Goal: Task Accomplishment & Management: Manage account settings

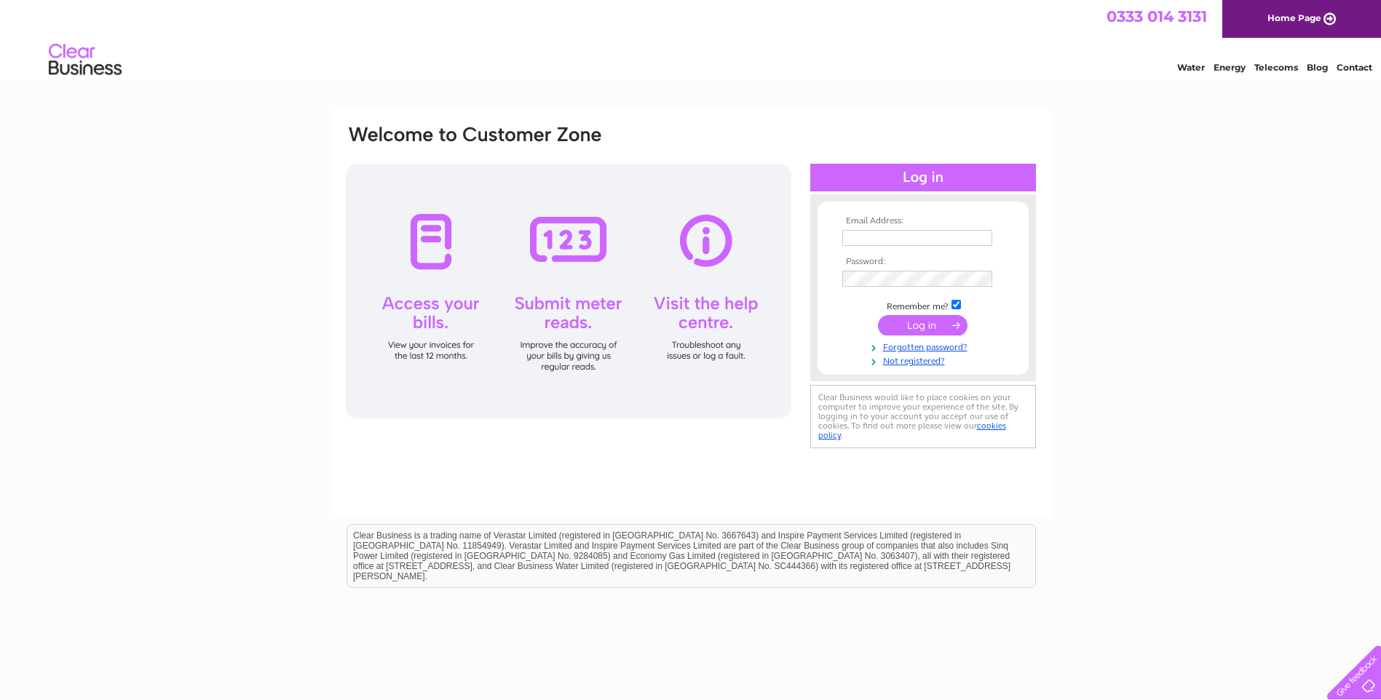
type input "[EMAIL_ADDRESS][DOMAIN_NAME]"
click at [904, 326] on input "submit" at bounding box center [923, 325] width 90 height 20
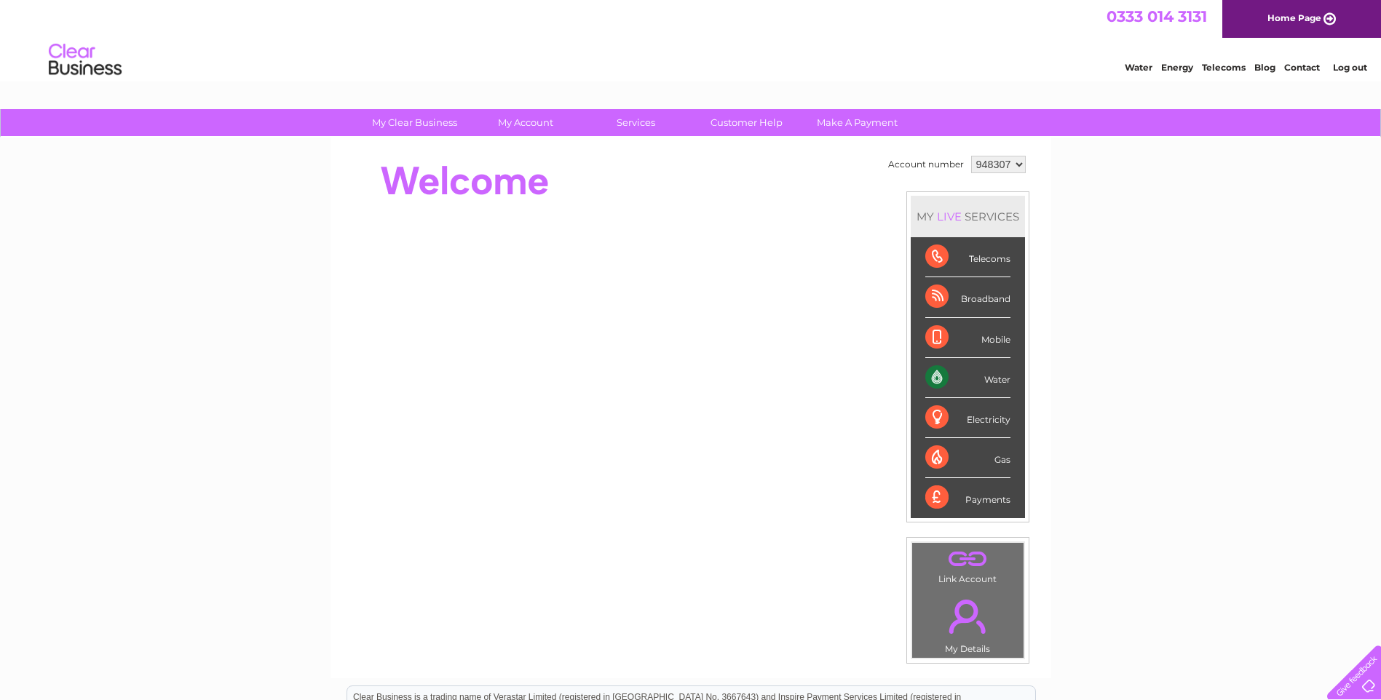
click at [961, 376] on div "Water" at bounding box center [967, 378] width 85 height 40
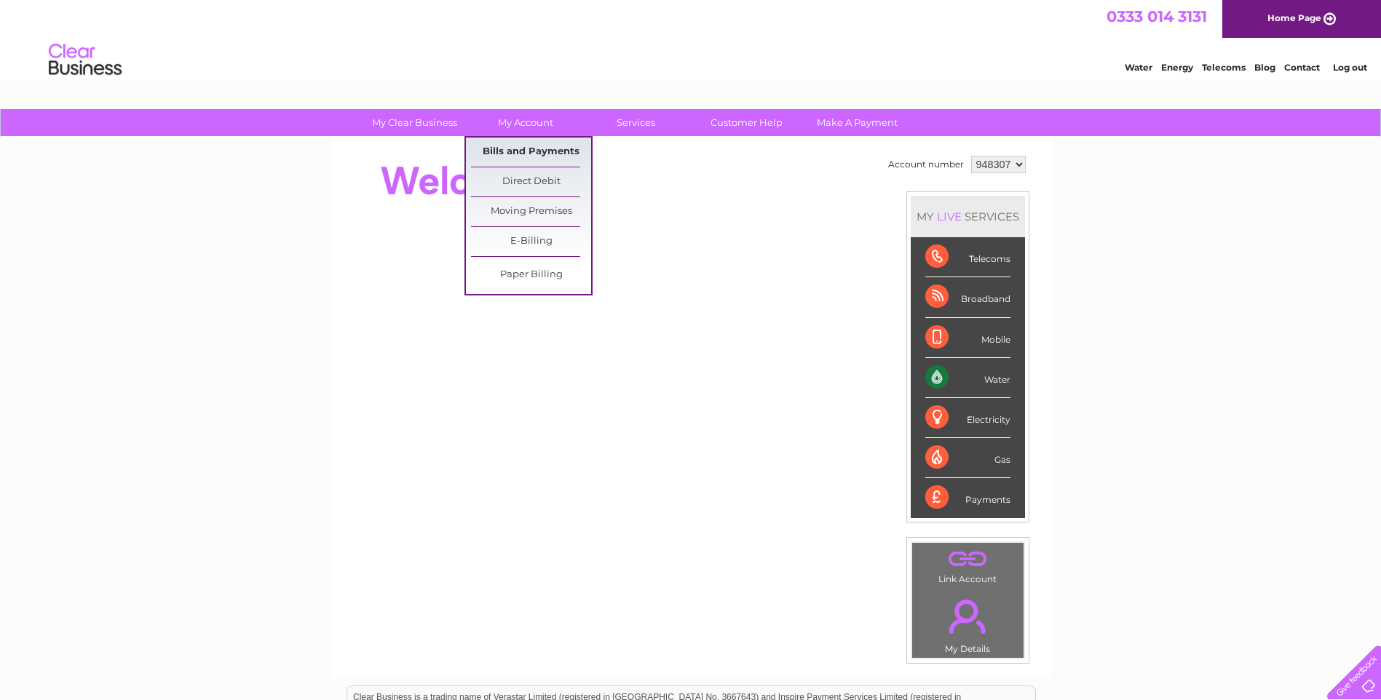
click at [521, 150] on link "Bills and Payments" at bounding box center [531, 152] width 120 height 29
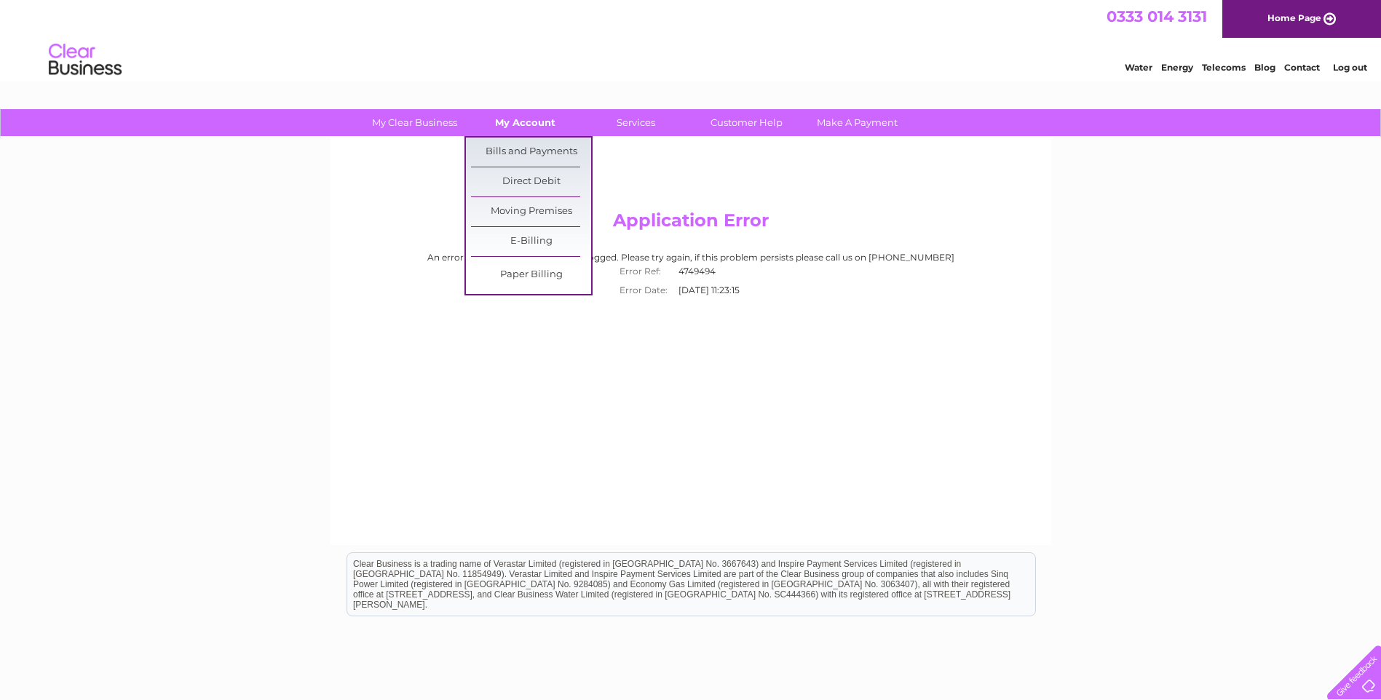
click at [494, 127] on link "My Account" at bounding box center [525, 122] width 120 height 27
click at [497, 150] on link "Bills and Payments" at bounding box center [531, 152] width 120 height 29
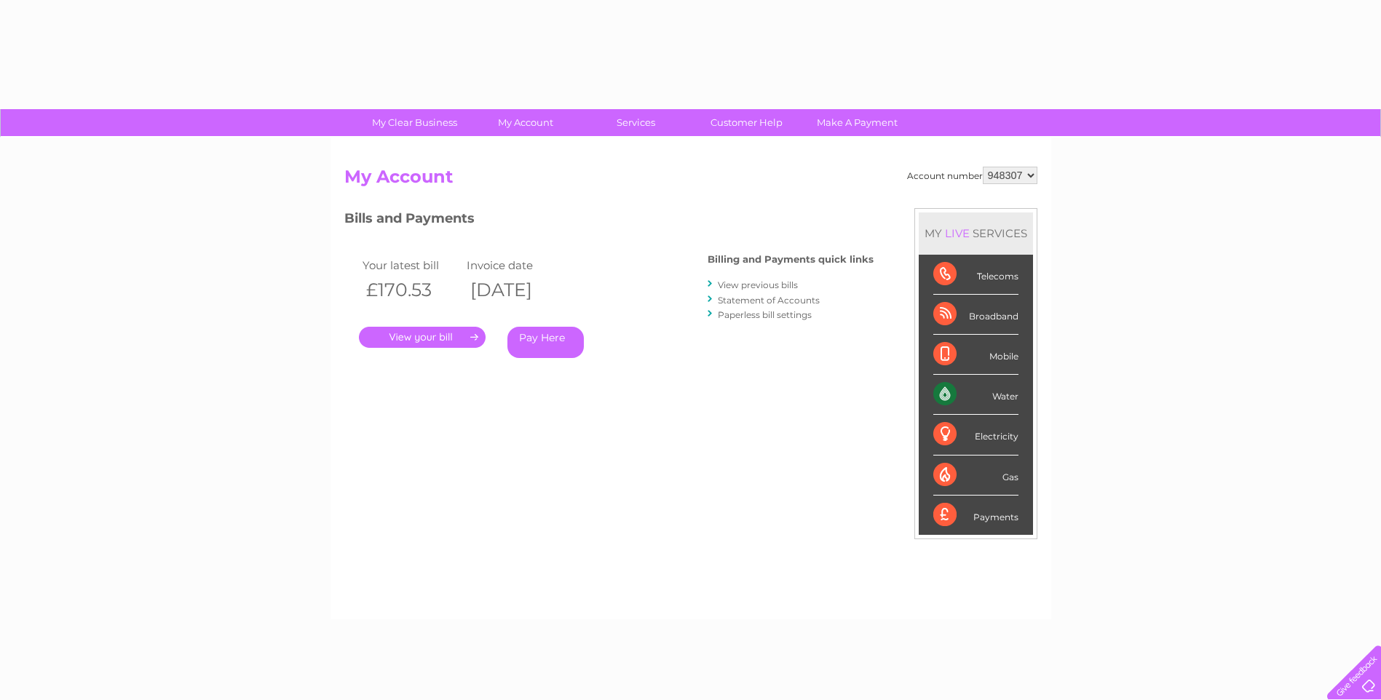
click at [426, 333] on link "." at bounding box center [422, 337] width 127 height 21
click at [432, 338] on link "." at bounding box center [422, 337] width 127 height 21
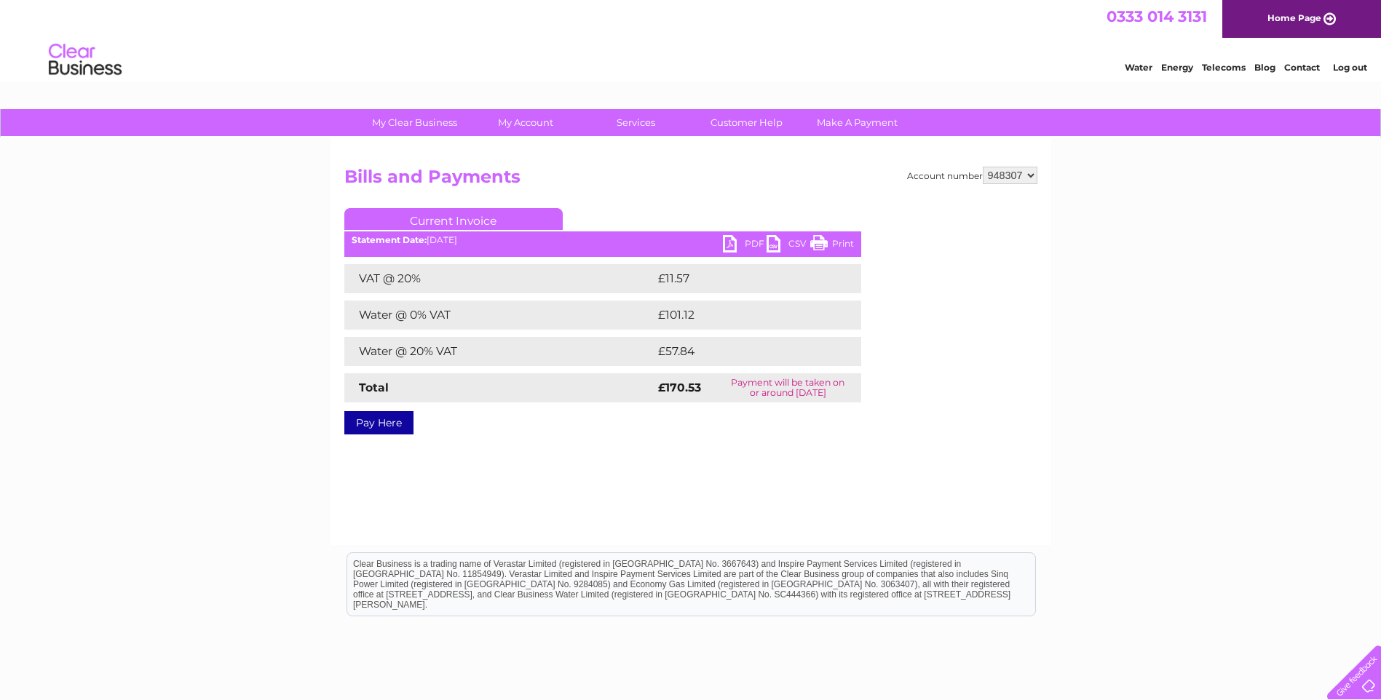
click at [729, 242] on link "PDF" at bounding box center [745, 245] width 44 height 21
